Goal: Communication & Community: Answer question/provide support

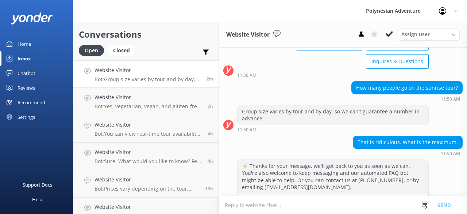
scroll to position [79, 0]
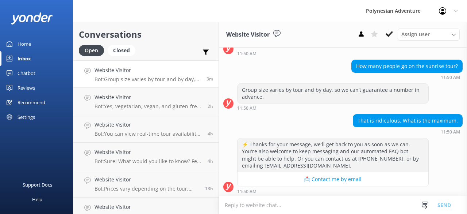
click at [253, 200] on textarea at bounding box center [343, 205] width 248 height 18
type textarea "A"
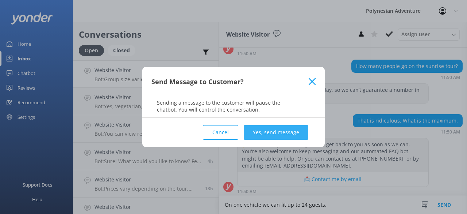
type textarea "On one vehicle we can fit up to 24 guests."
click at [286, 135] on button "Yes, send message" at bounding box center [276, 132] width 65 height 15
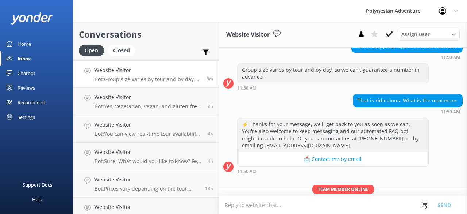
scroll to position [126, 0]
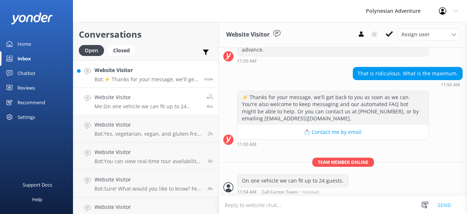
click at [152, 82] on p "Bot: ⚡ Thanks for your message, we'll get back to you as soon as we can. You're…" at bounding box center [147, 79] width 104 height 7
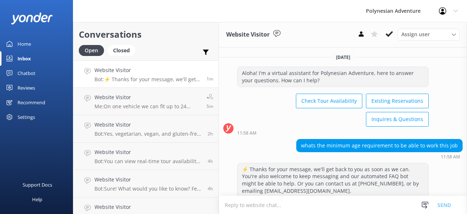
scroll to position [26, 0]
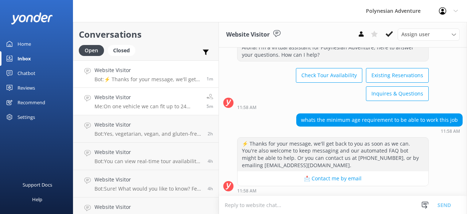
click at [174, 102] on div "Website Visitor Me: On one vehicle we can fit up to 24 guests." at bounding box center [148, 101] width 107 height 16
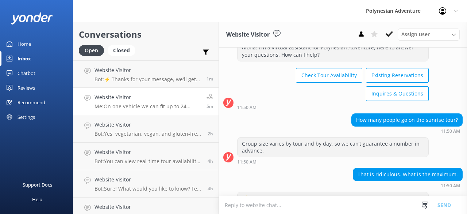
scroll to position [126, 0]
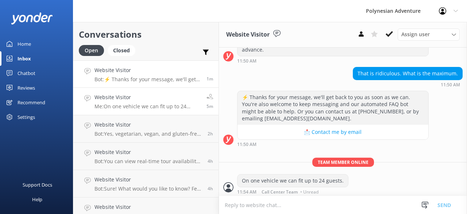
click at [114, 76] on div "Website Visitor Bot: ⚡ Thanks for your message, we'll get back to you as soon a…" at bounding box center [148, 74] width 107 height 16
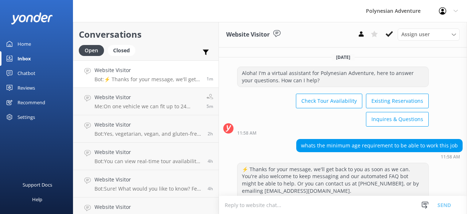
scroll to position [26, 0]
